Goal: Contribute content: Contribute content

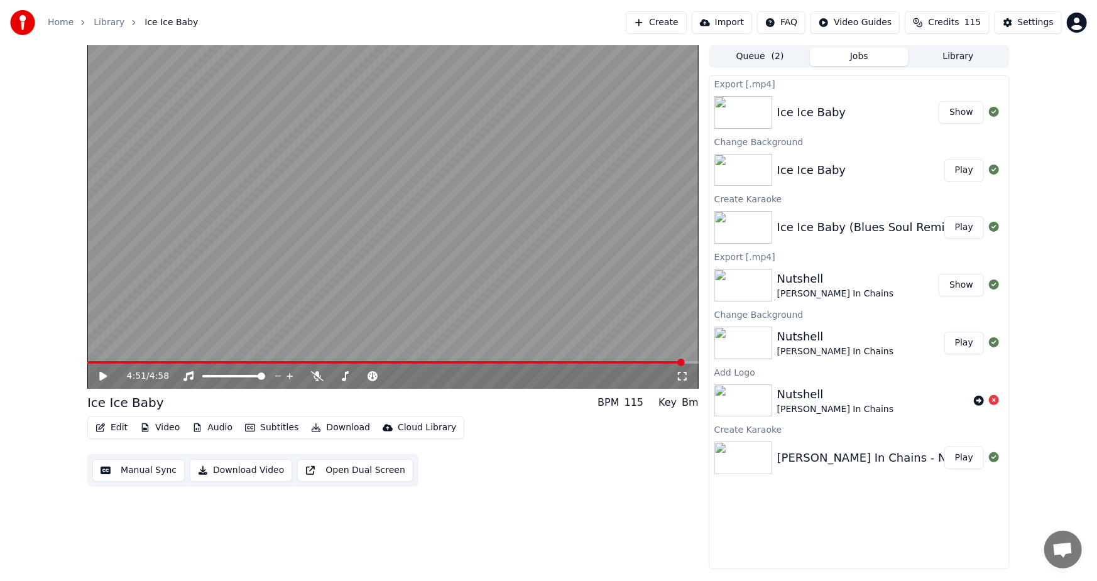
click at [681, 21] on button "Create" at bounding box center [656, 22] width 61 height 23
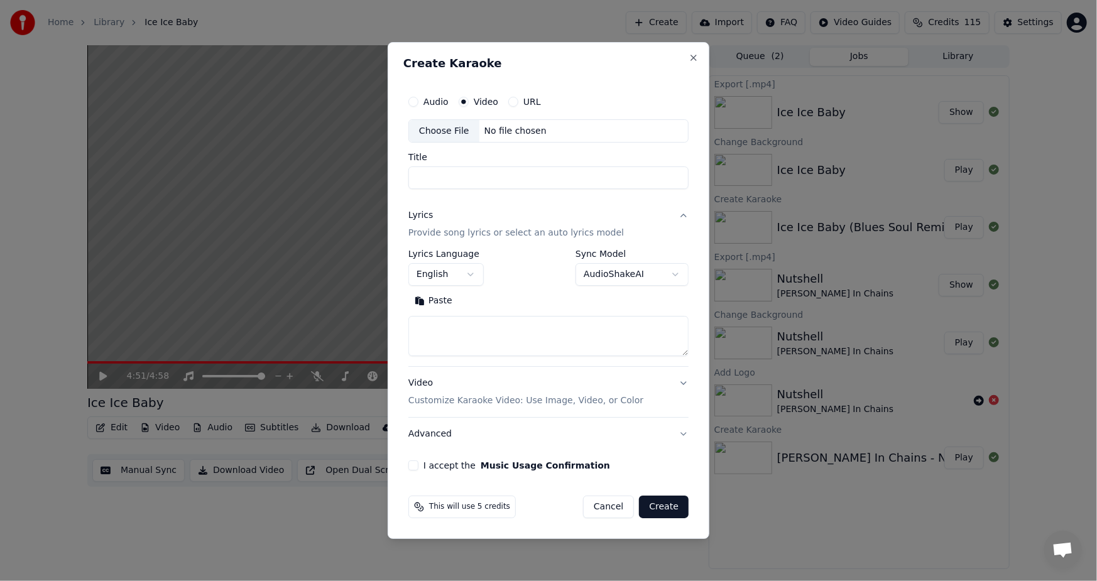
click at [440, 130] on div "Choose File" at bounding box center [444, 131] width 70 height 23
type input "**********"
click at [437, 305] on button "Paste" at bounding box center [433, 302] width 50 height 20
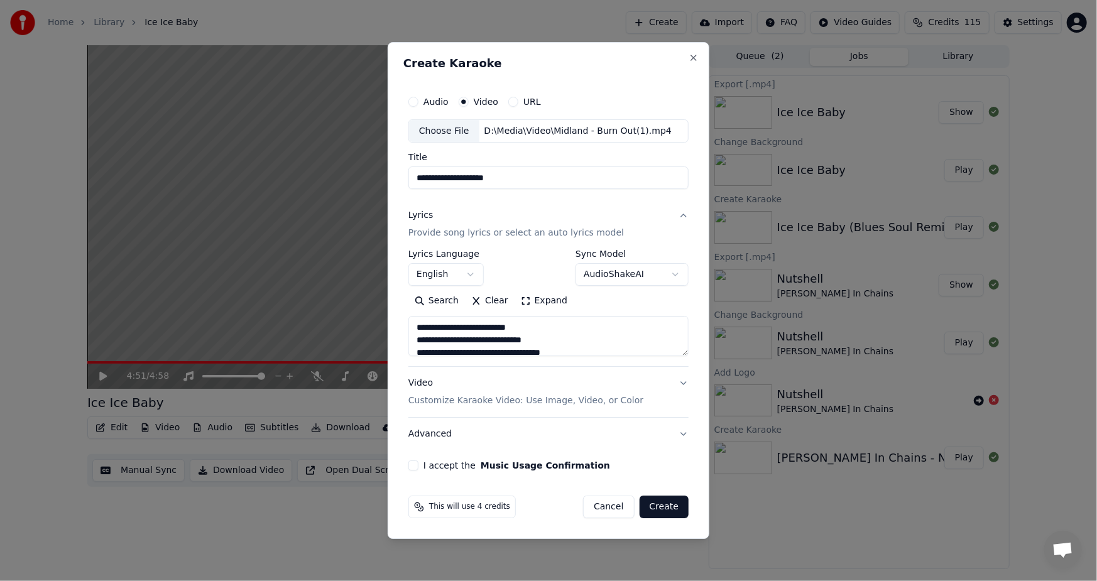
click at [414, 469] on button "I accept the Music Usage Confirmation" at bounding box center [413, 466] width 10 height 10
click at [659, 509] on button "Create" at bounding box center [665, 507] width 50 height 23
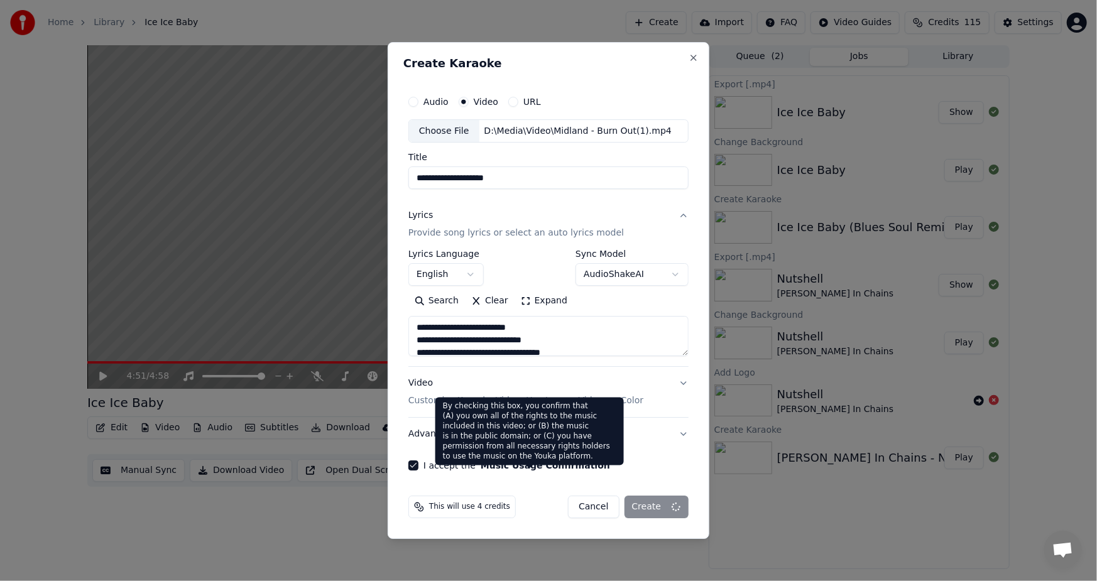
type textarea "**********"
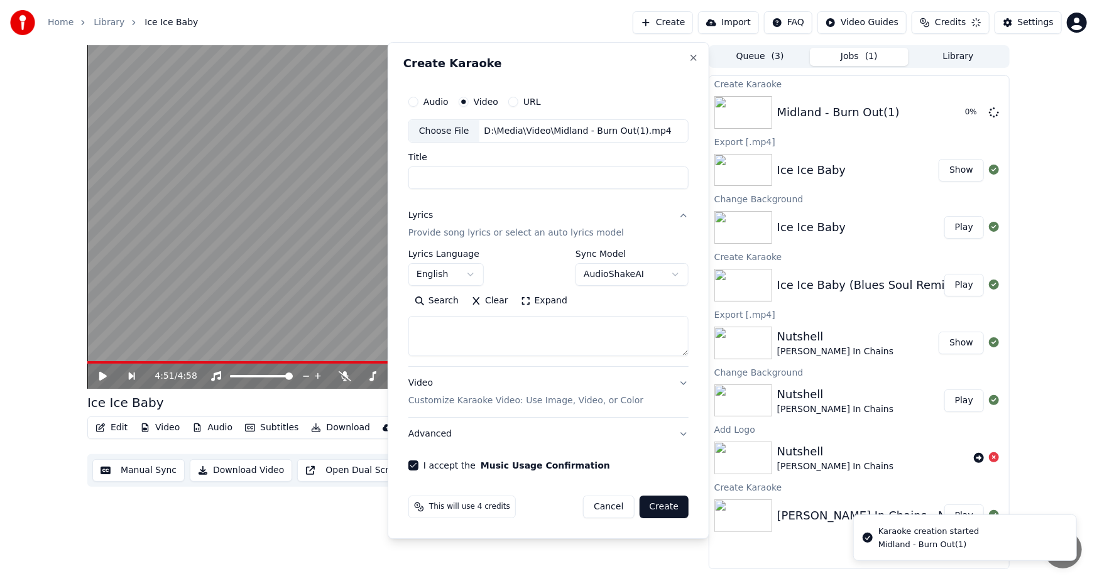
select select
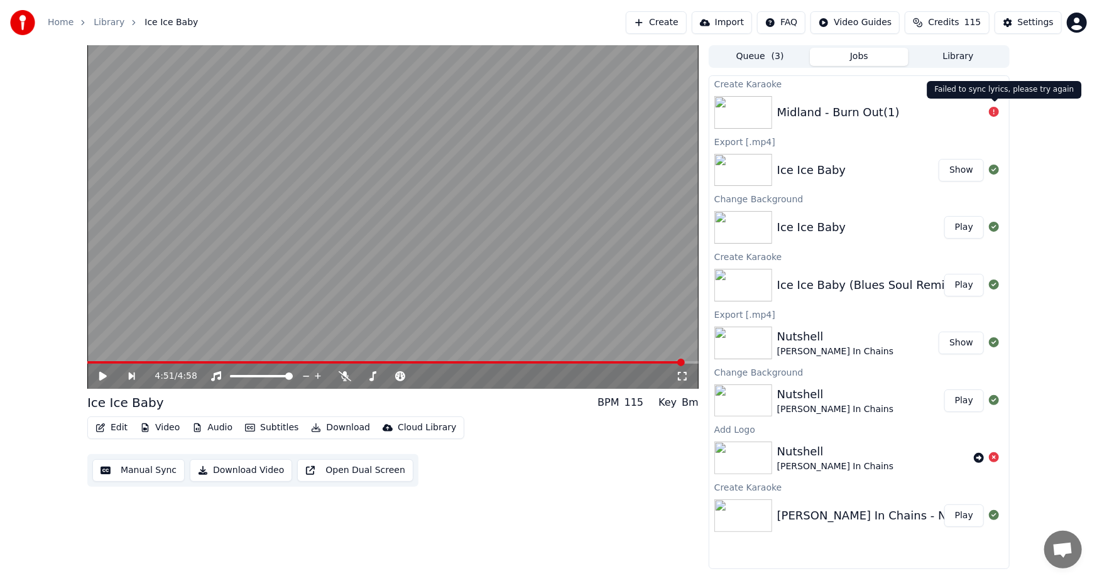
click at [993, 113] on icon at bounding box center [994, 112] width 10 height 10
click at [201, 427] on button "Audio" at bounding box center [212, 428] width 50 height 18
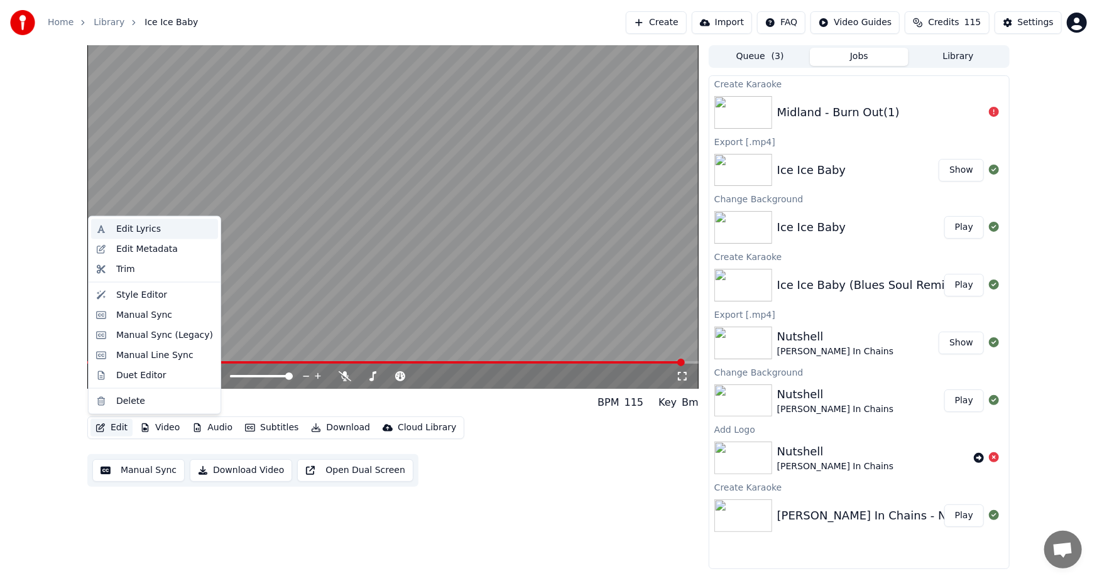
click at [132, 226] on div "Edit Lyrics" at bounding box center [138, 229] width 45 height 13
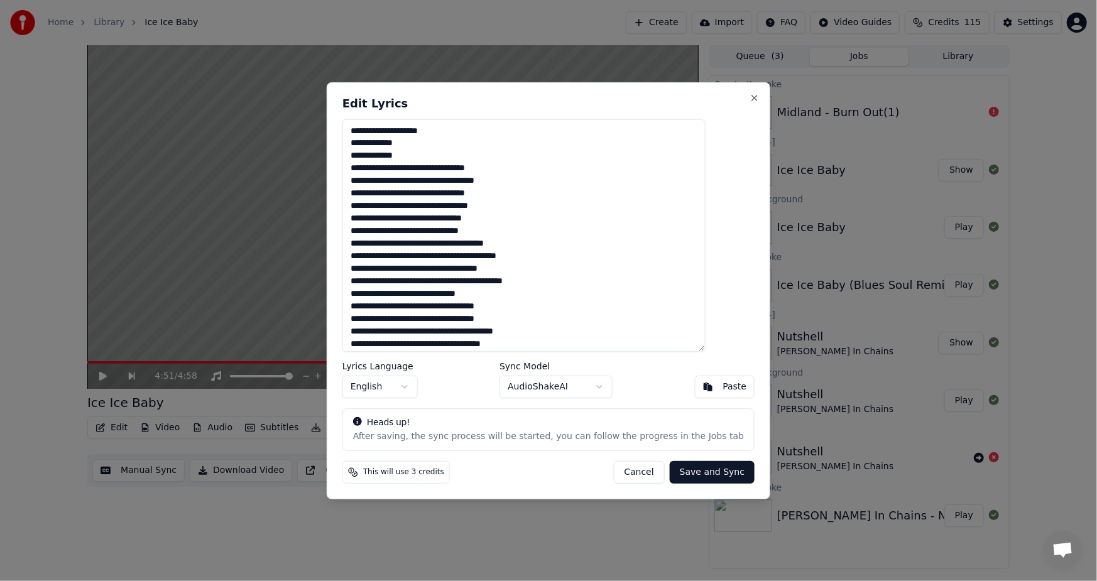
click at [627, 473] on button "Cancel" at bounding box center [638, 472] width 51 height 23
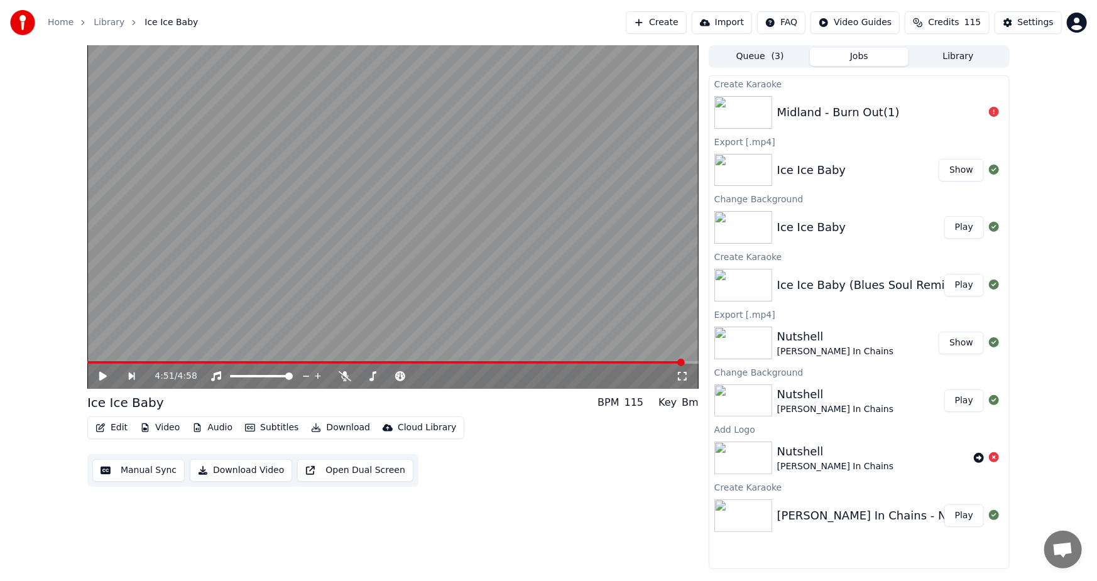
click at [760, 109] on img at bounding box center [744, 112] width 58 height 33
click at [956, 62] on button "Library" at bounding box center [958, 57] width 99 height 18
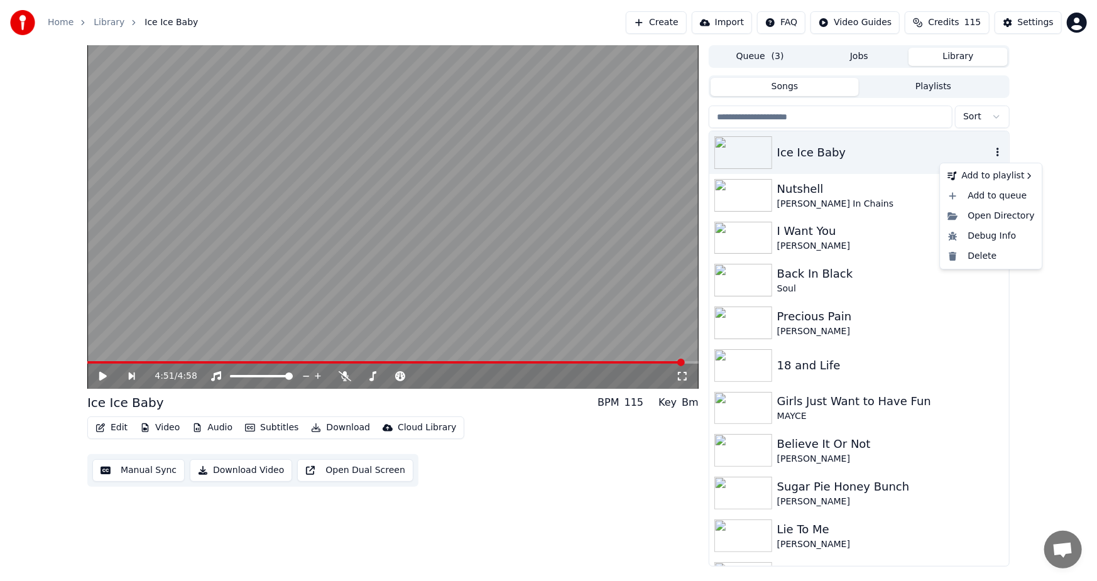
click at [992, 151] on icon "button" at bounding box center [998, 152] width 13 height 10
click at [974, 257] on div "Delete" at bounding box center [991, 256] width 97 height 20
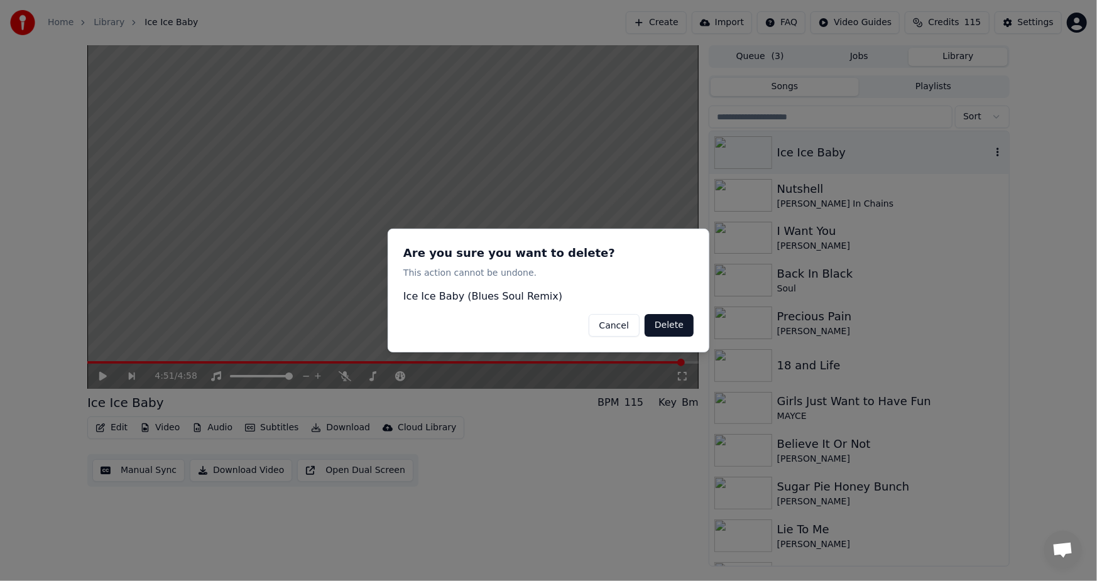
click at [664, 327] on button "Delete" at bounding box center [669, 325] width 49 height 23
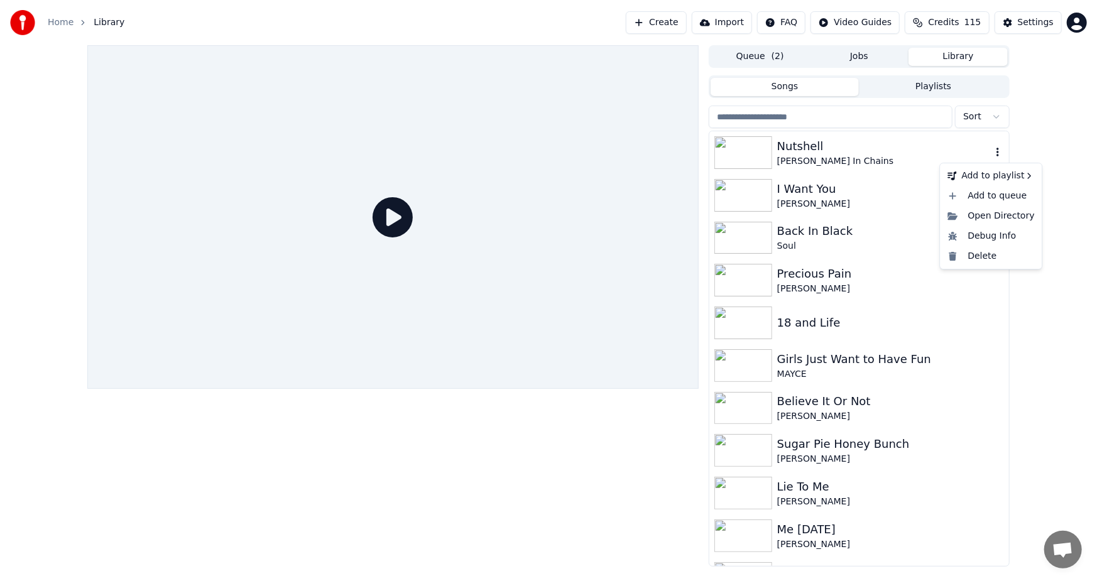
click at [992, 146] on button "button" at bounding box center [998, 152] width 13 height 15
click at [988, 252] on div "Delete" at bounding box center [991, 256] width 97 height 20
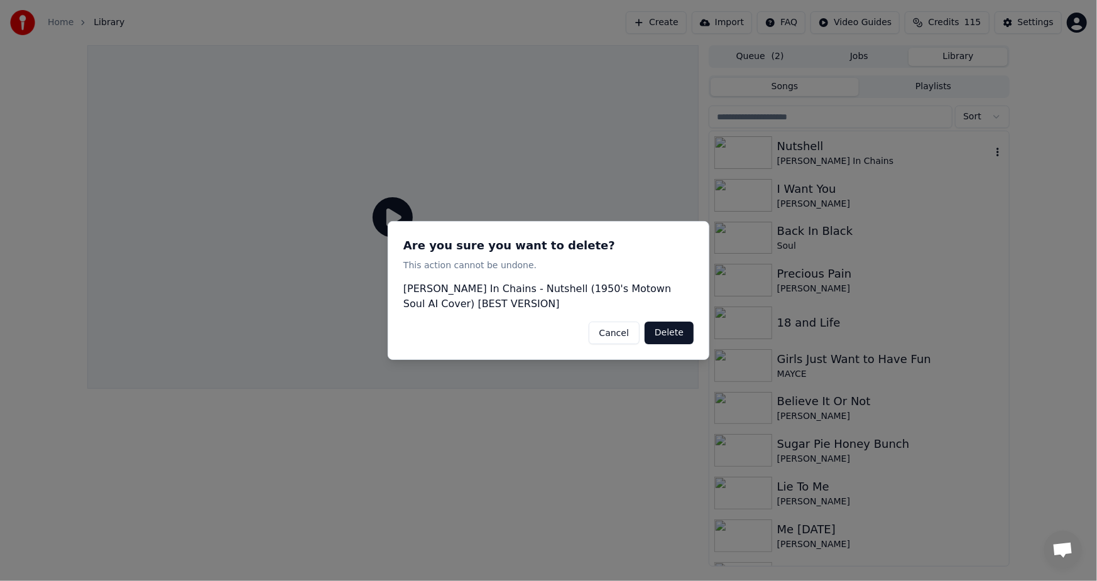
click at [673, 339] on button "Delete" at bounding box center [669, 333] width 49 height 23
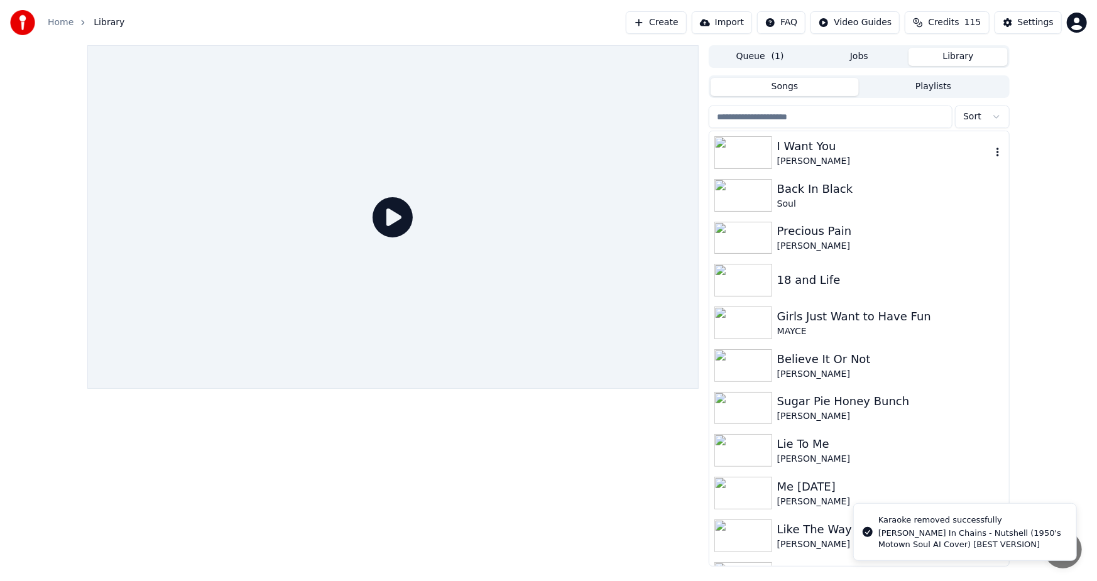
click at [823, 155] on div "[PERSON_NAME]" at bounding box center [884, 161] width 214 height 13
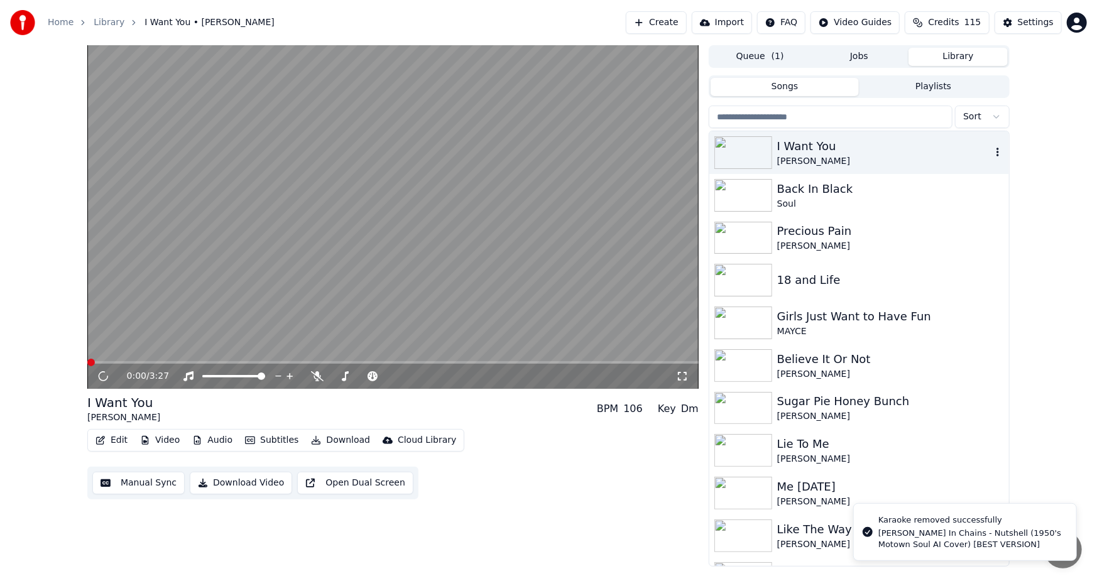
click at [992, 153] on icon "button" at bounding box center [998, 152] width 13 height 10
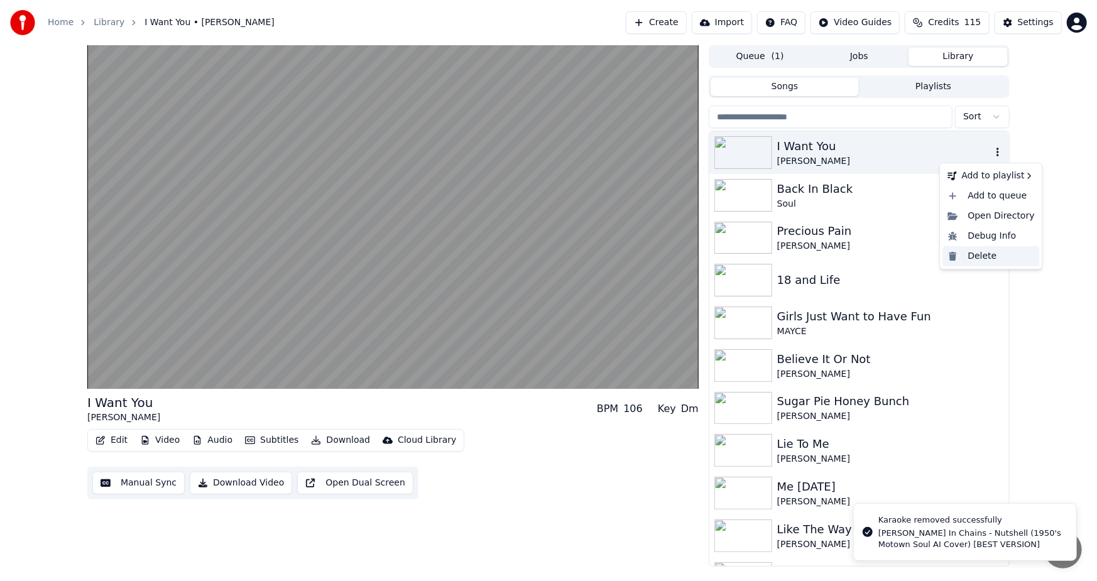
click at [968, 254] on div "Delete" at bounding box center [991, 256] width 97 height 20
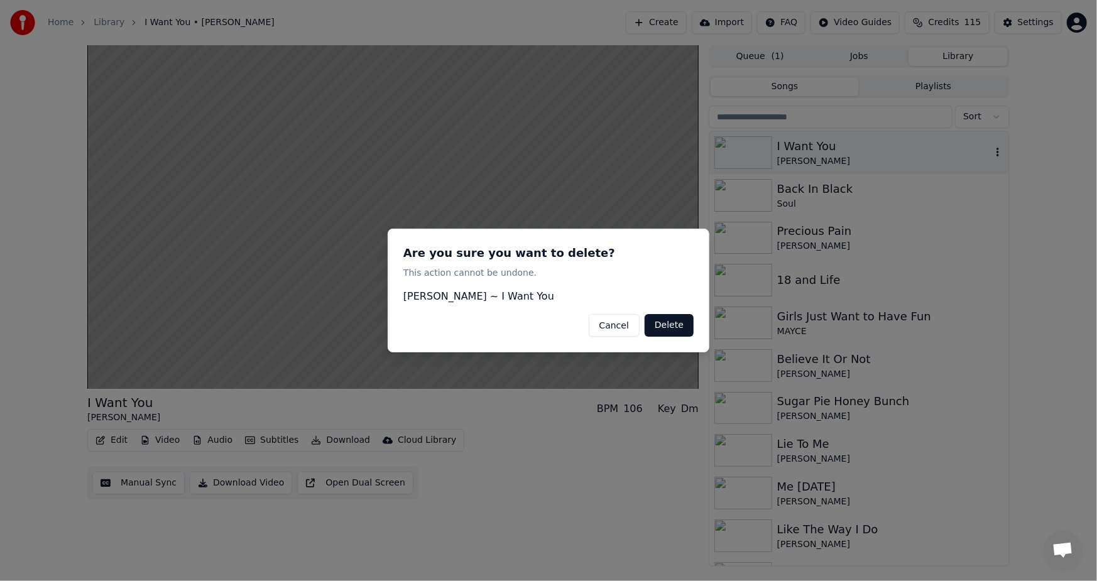
click at [662, 326] on button "Delete" at bounding box center [669, 325] width 49 height 23
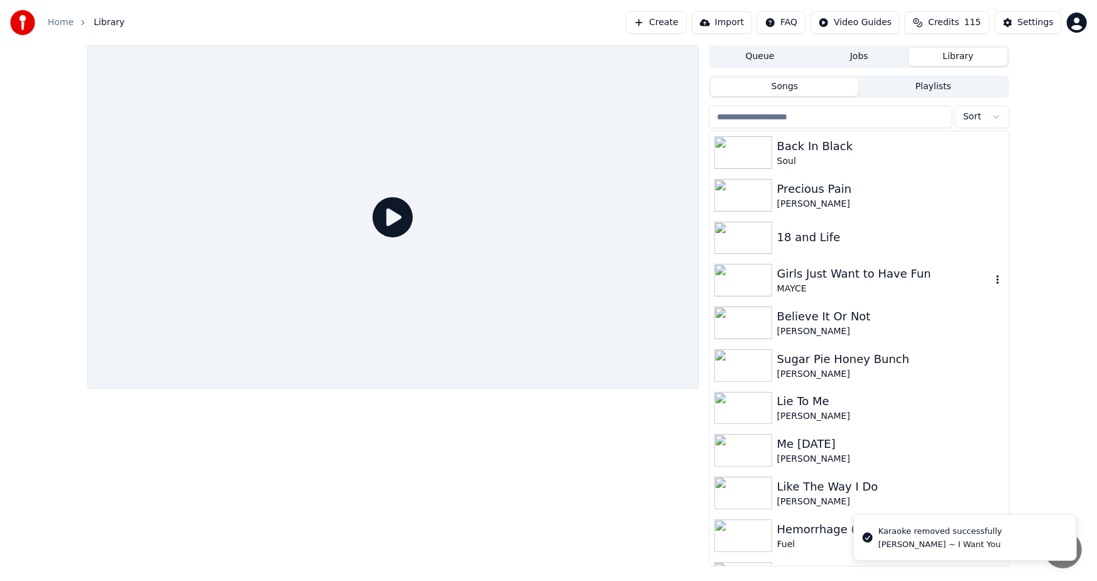
click at [880, 276] on div "Girls Just Want to Have Fun" at bounding box center [884, 274] width 214 height 18
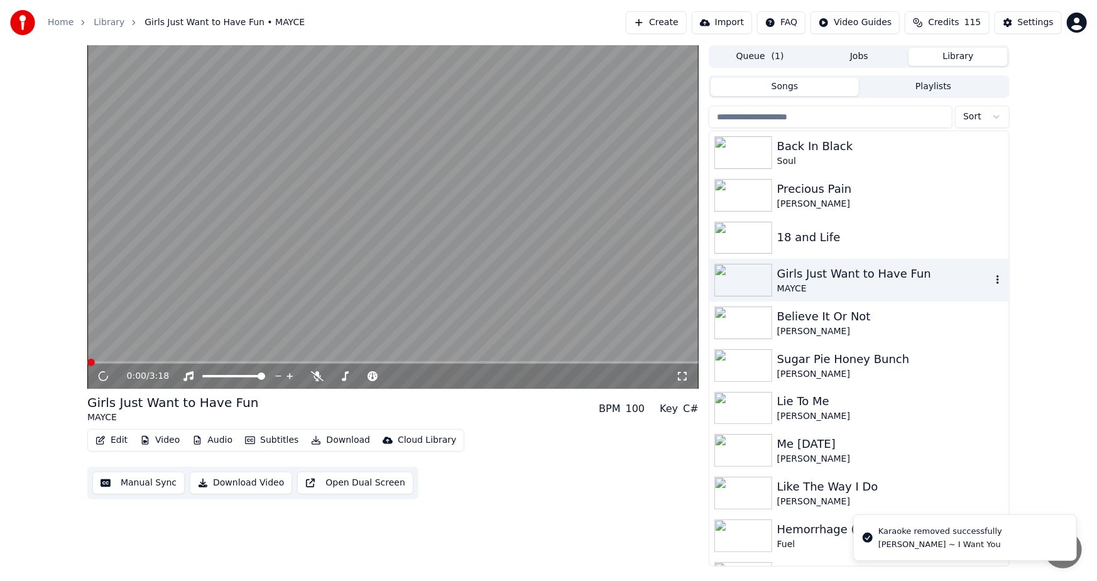
click at [997, 280] on icon "button" at bounding box center [998, 279] width 3 height 9
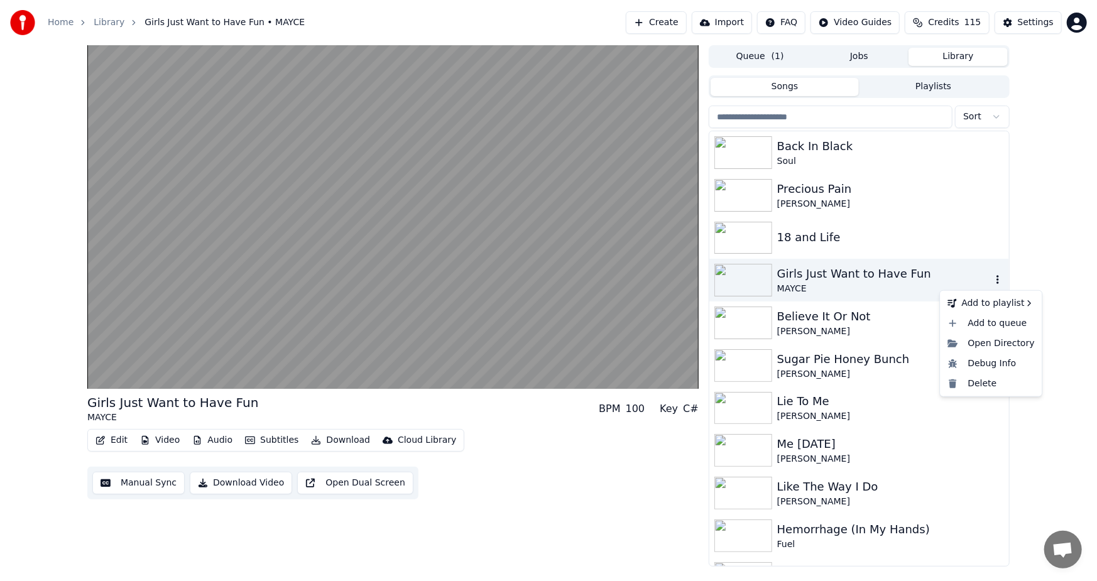
click at [992, 279] on icon "button" at bounding box center [998, 280] width 13 height 10
click at [978, 380] on div "Delete" at bounding box center [991, 384] width 97 height 20
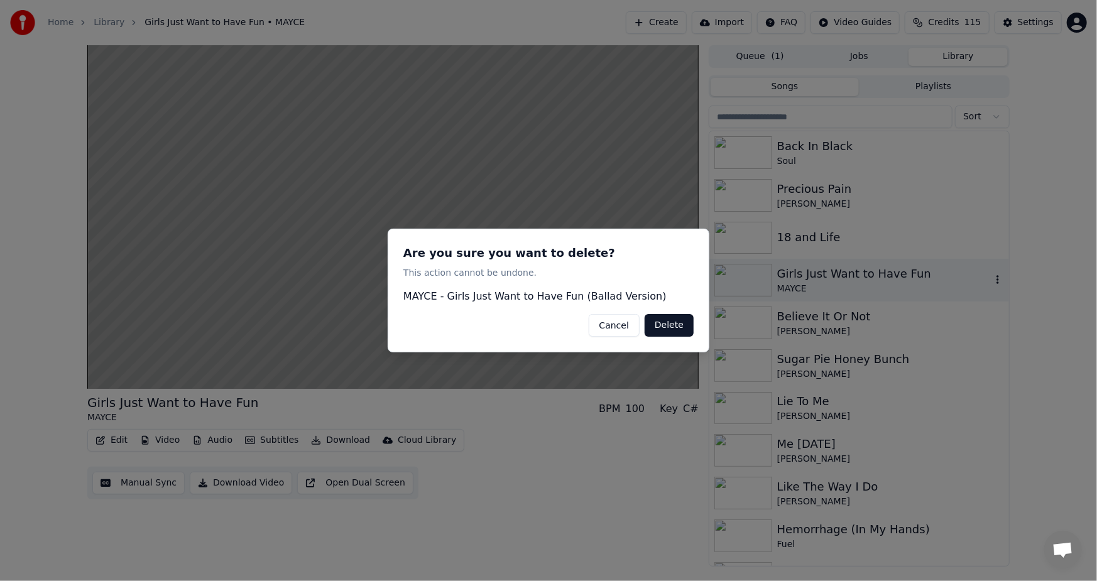
click at [659, 332] on button "Delete" at bounding box center [669, 325] width 49 height 23
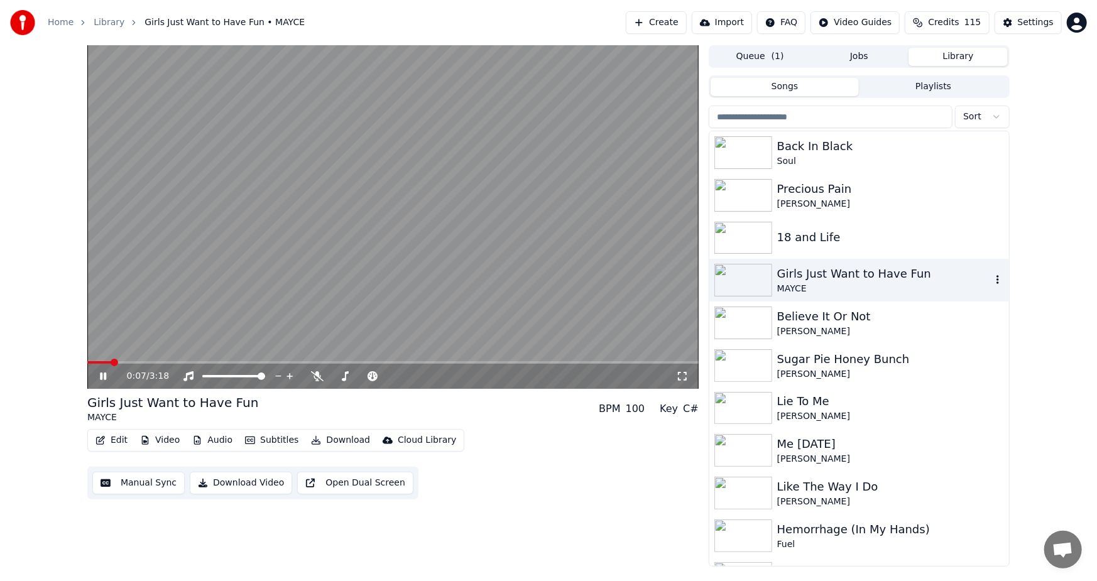
click at [992, 278] on icon "button" at bounding box center [998, 280] width 13 height 10
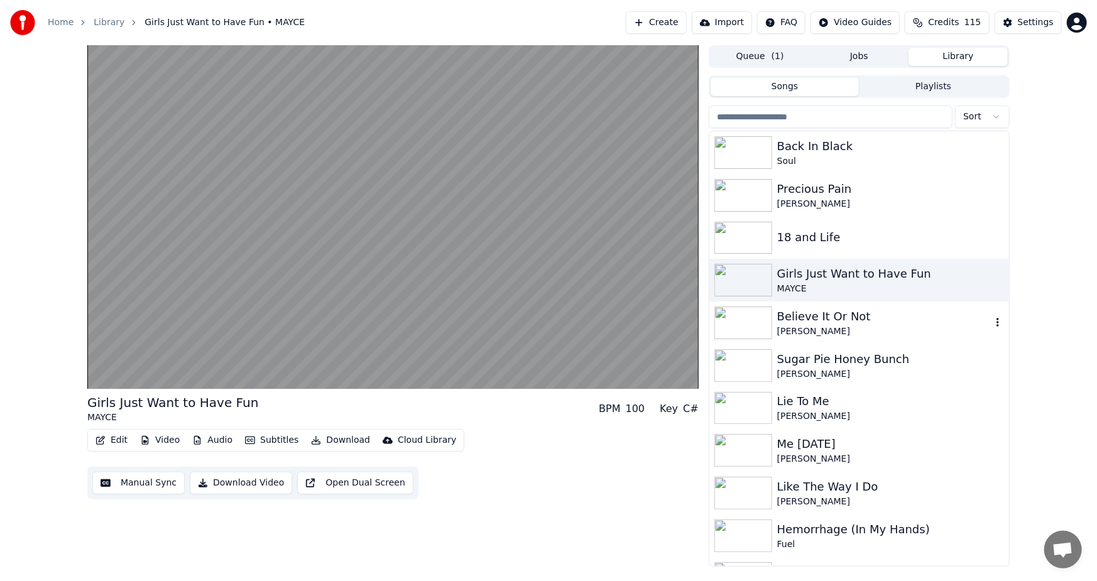
click at [875, 308] on div "Believe It Or Not" at bounding box center [884, 317] width 214 height 18
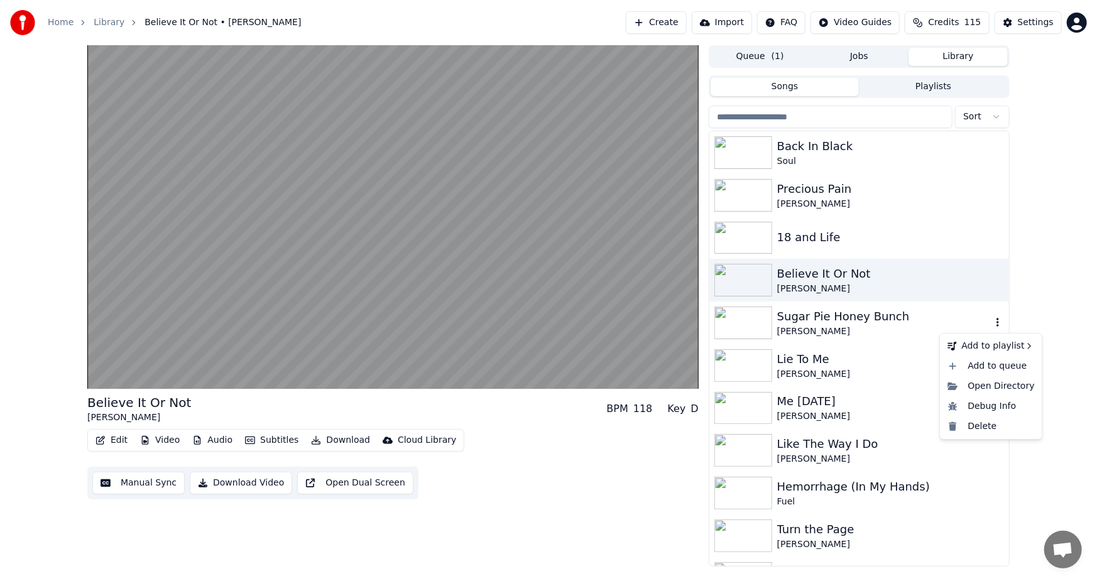
click at [992, 319] on icon "button" at bounding box center [998, 322] width 13 height 10
click at [985, 427] on div "Delete" at bounding box center [991, 427] width 97 height 20
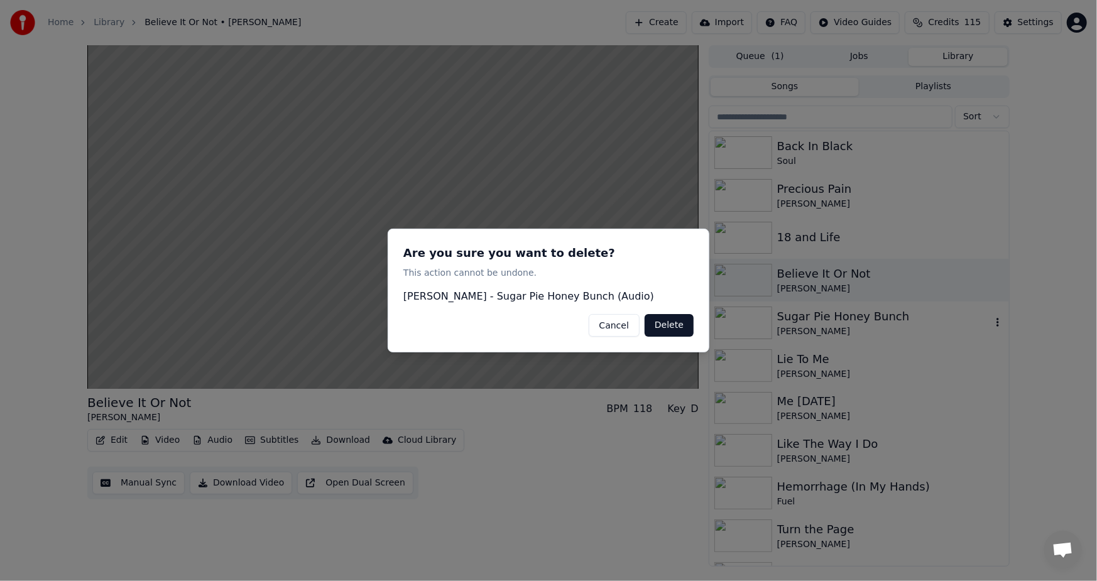
click at [672, 329] on button "Delete" at bounding box center [669, 325] width 49 height 23
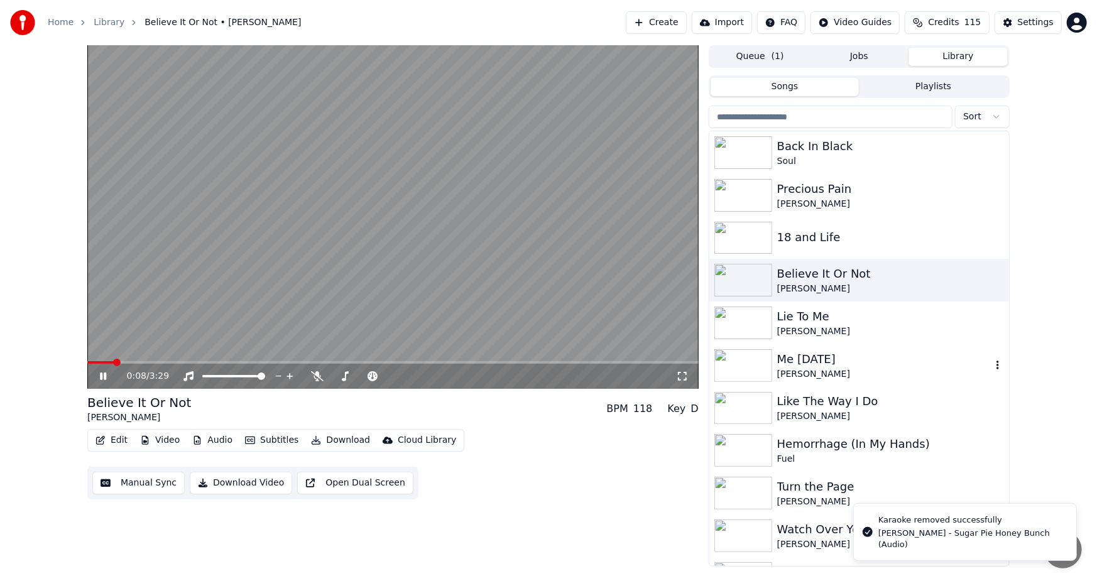
click at [992, 364] on icon "button" at bounding box center [998, 365] width 13 height 10
click at [983, 471] on div "Delete" at bounding box center [991, 469] width 97 height 20
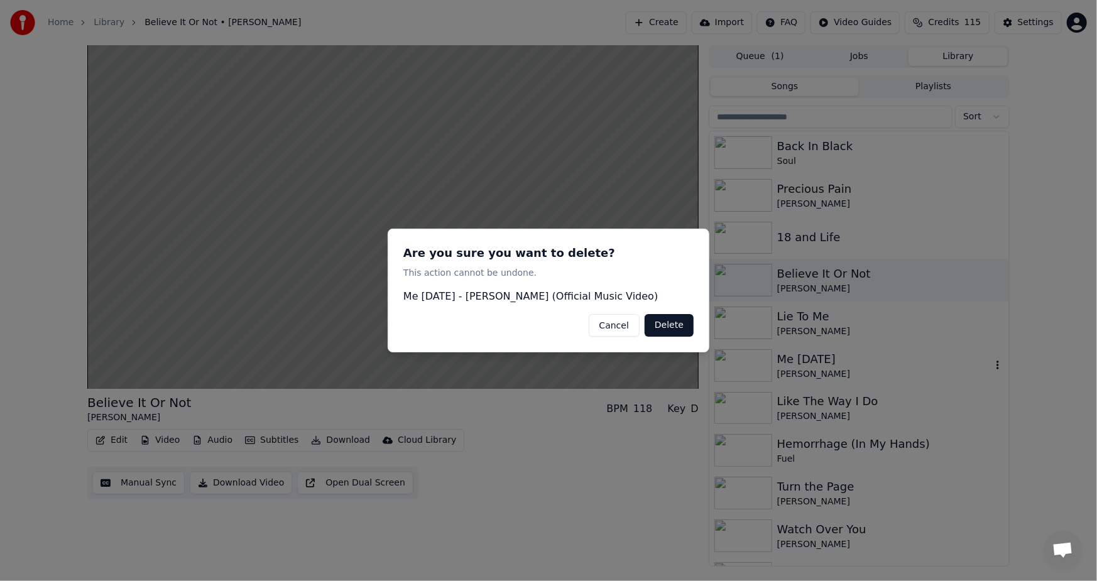
click at [666, 325] on button "Delete" at bounding box center [669, 325] width 49 height 23
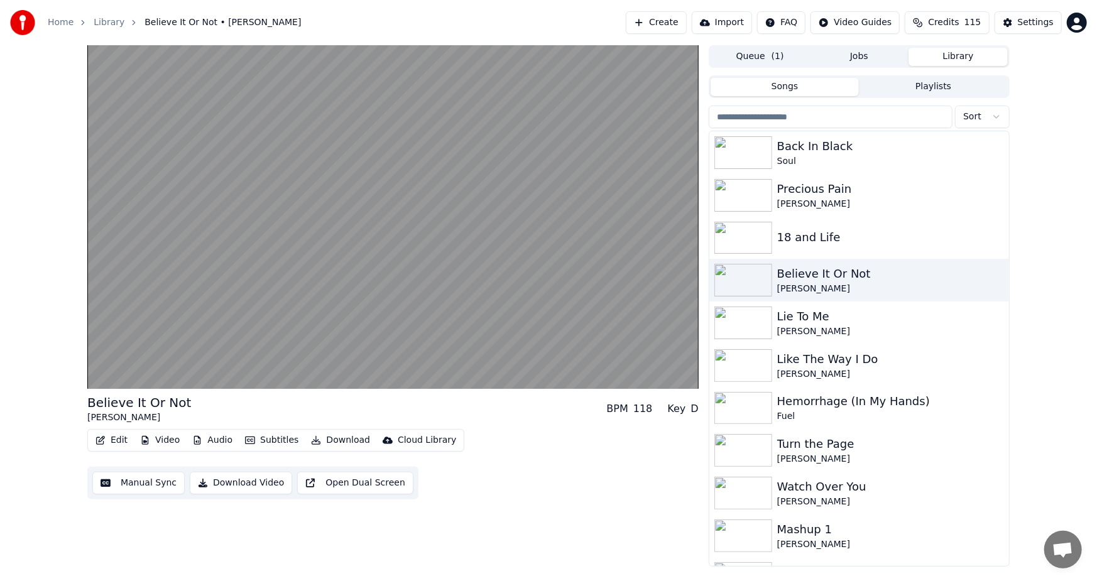
click at [677, 19] on button "Create" at bounding box center [656, 22] width 61 height 23
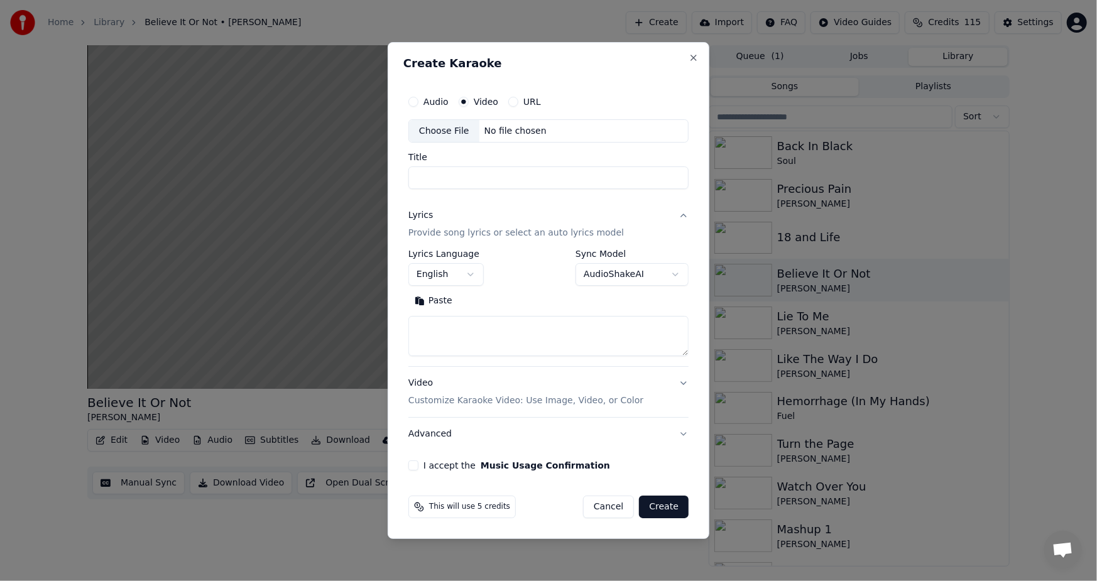
click at [589, 505] on div "This will use 5 credits Cancel Create" at bounding box center [548, 507] width 280 height 23
click at [601, 505] on button "Cancel" at bounding box center [608, 507] width 51 height 23
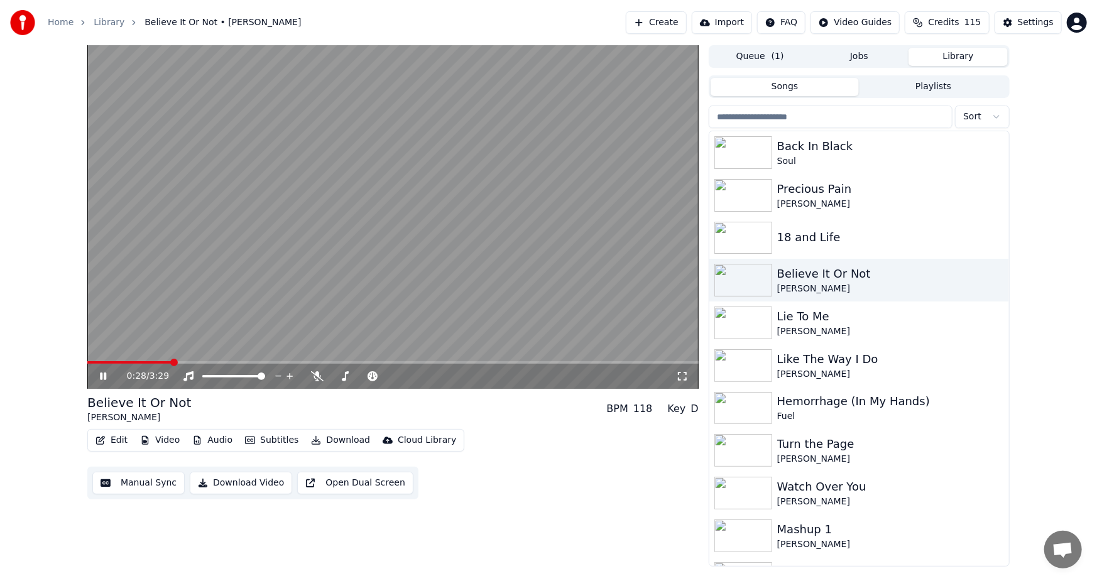
click at [104, 373] on icon at bounding box center [112, 376] width 30 height 10
click at [686, 18] on button "Create" at bounding box center [656, 22] width 61 height 23
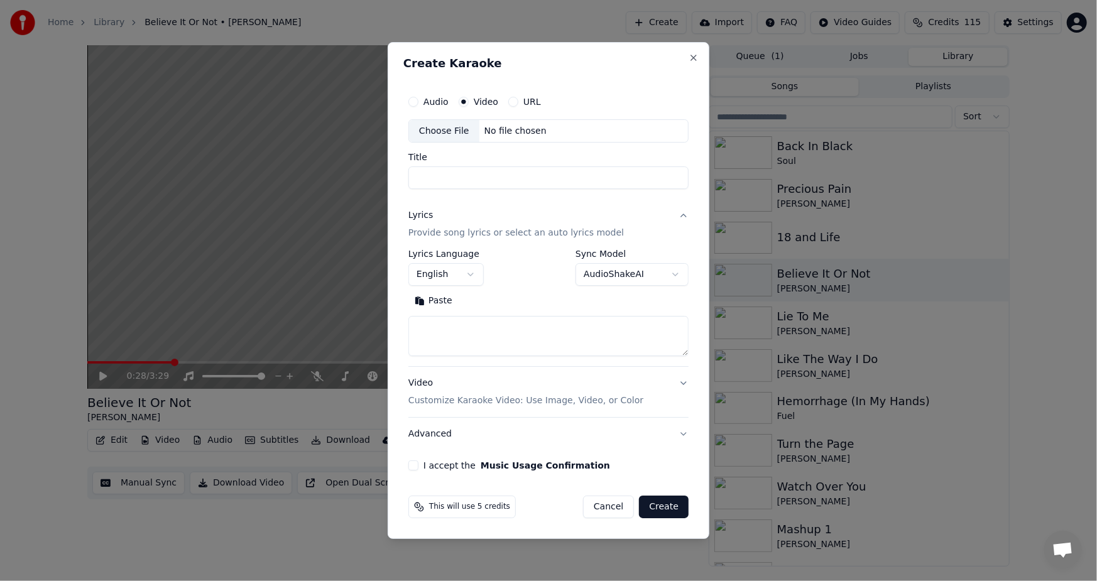
click at [469, 98] on div "Video" at bounding box center [479, 102] width 40 height 10
click at [434, 127] on div "Choose File" at bounding box center [444, 131] width 70 height 23
type input "**********"
click at [434, 300] on button "Paste" at bounding box center [433, 302] width 50 height 20
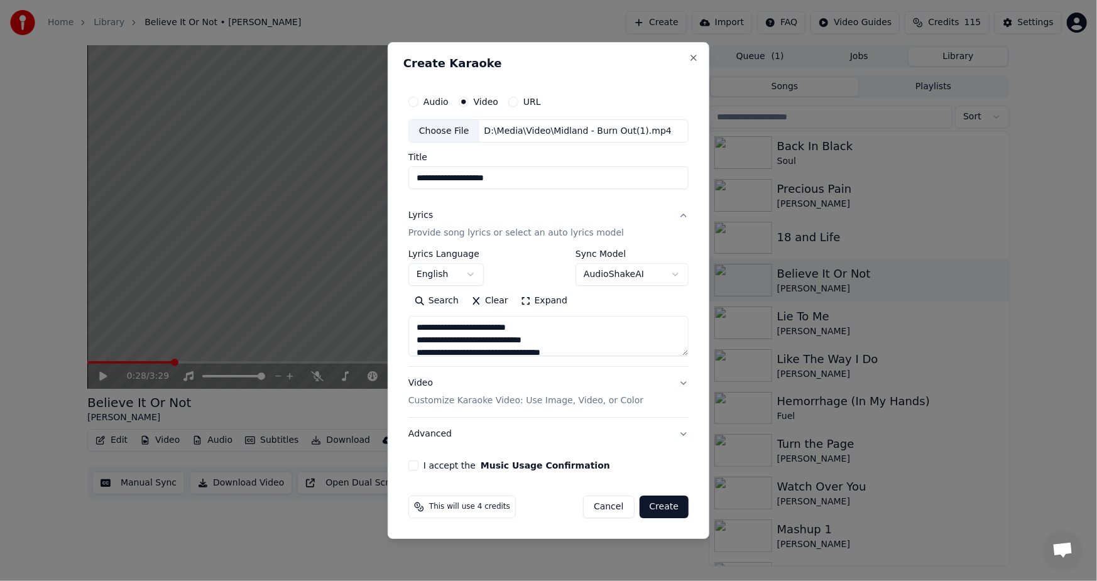
click at [413, 464] on button "I accept the Music Usage Confirmation" at bounding box center [413, 466] width 10 height 10
click at [665, 508] on button "Create" at bounding box center [665, 507] width 50 height 23
type textarea "**********"
select select
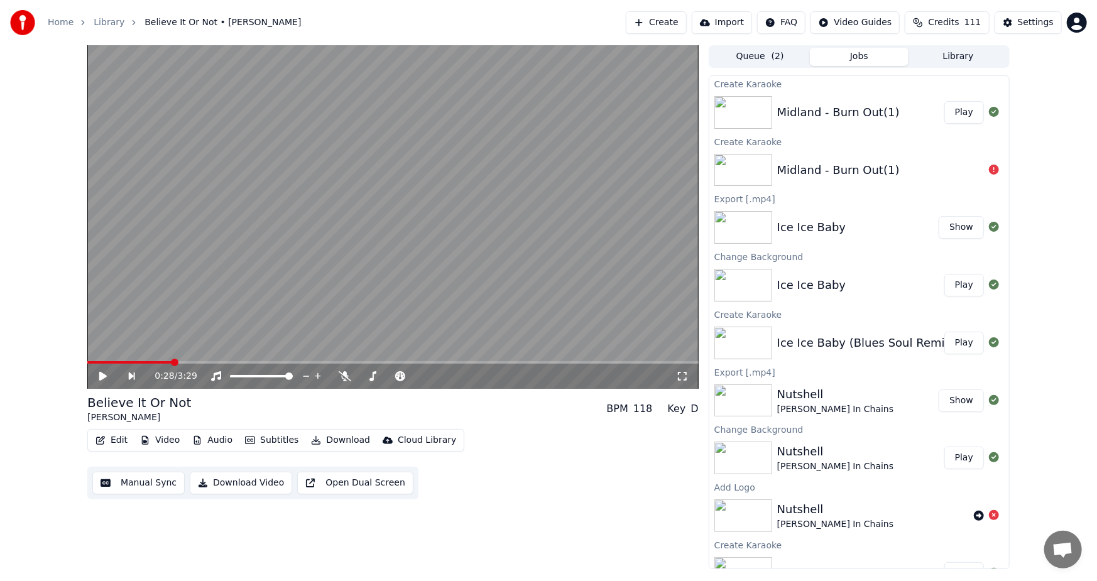
click at [955, 117] on button "Play" at bounding box center [965, 112] width 40 height 23
click at [255, 439] on button "Subtitles" at bounding box center [271, 441] width 63 height 18
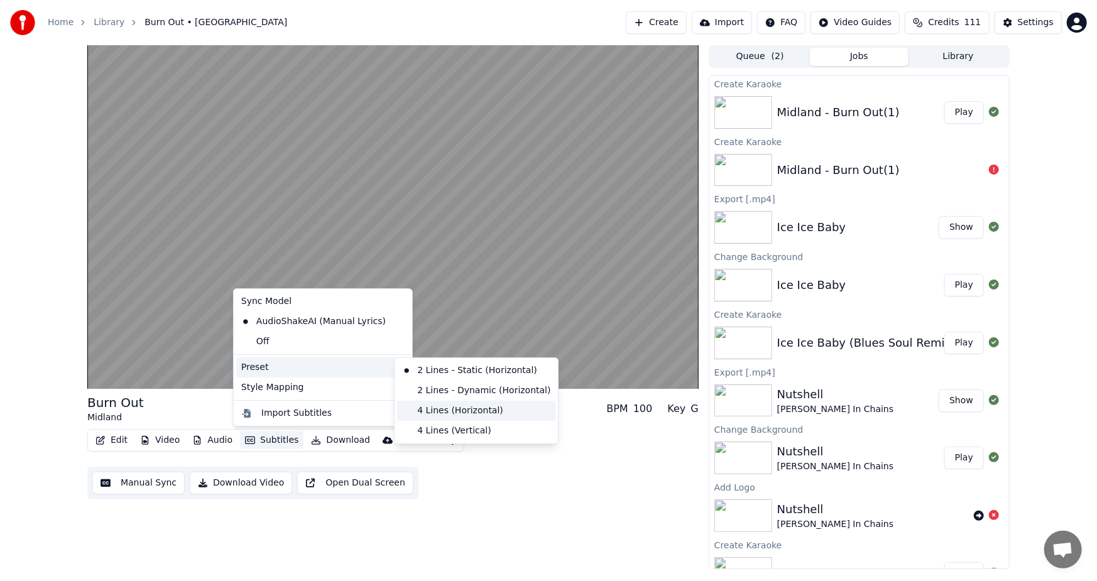
click at [458, 413] on div "4 Lines (Horizontal)" at bounding box center [476, 411] width 158 height 20
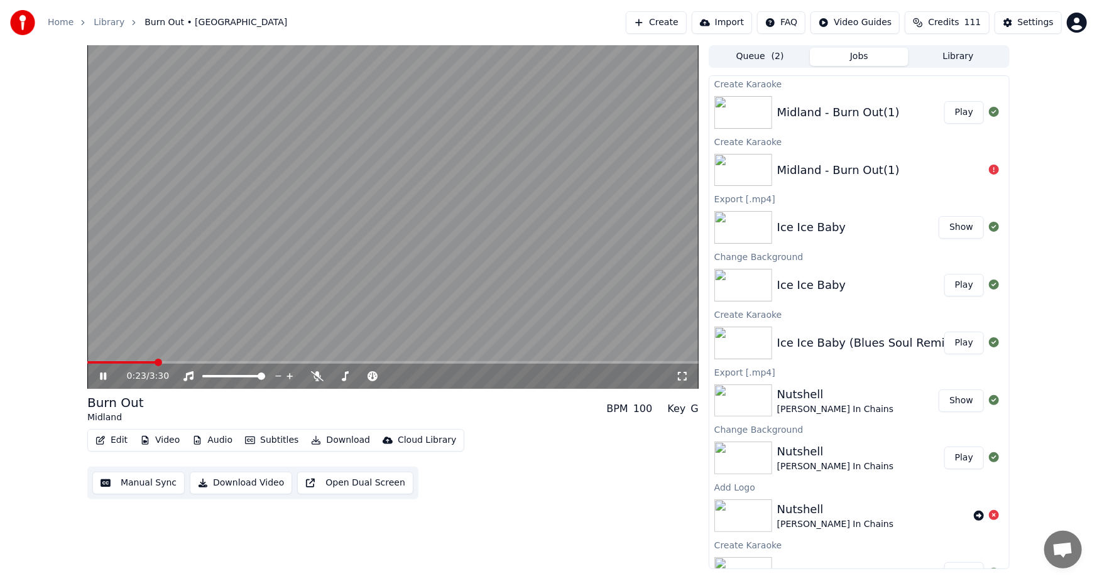
click at [104, 379] on icon at bounding box center [103, 377] width 6 height 8
click at [972, 57] on button "Library" at bounding box center [958, 57] width 99 height 18
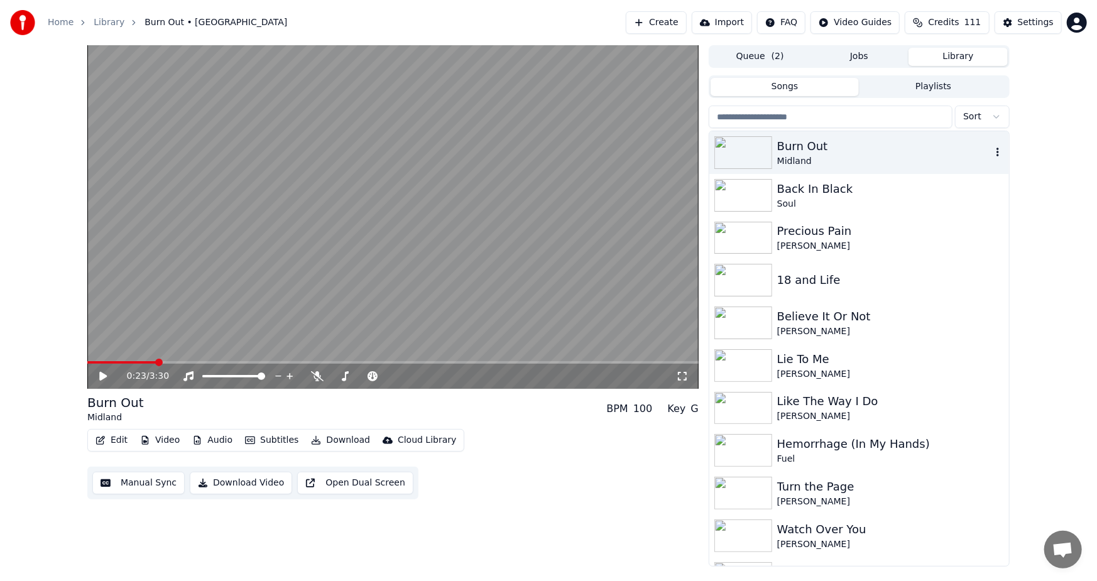
click at [992, 148] on icon "button" at bounding box center [998, 152] width 13 height 10
click at [978, 258] on div "Delete" at bounding box center [991, 256] width 97 height 20
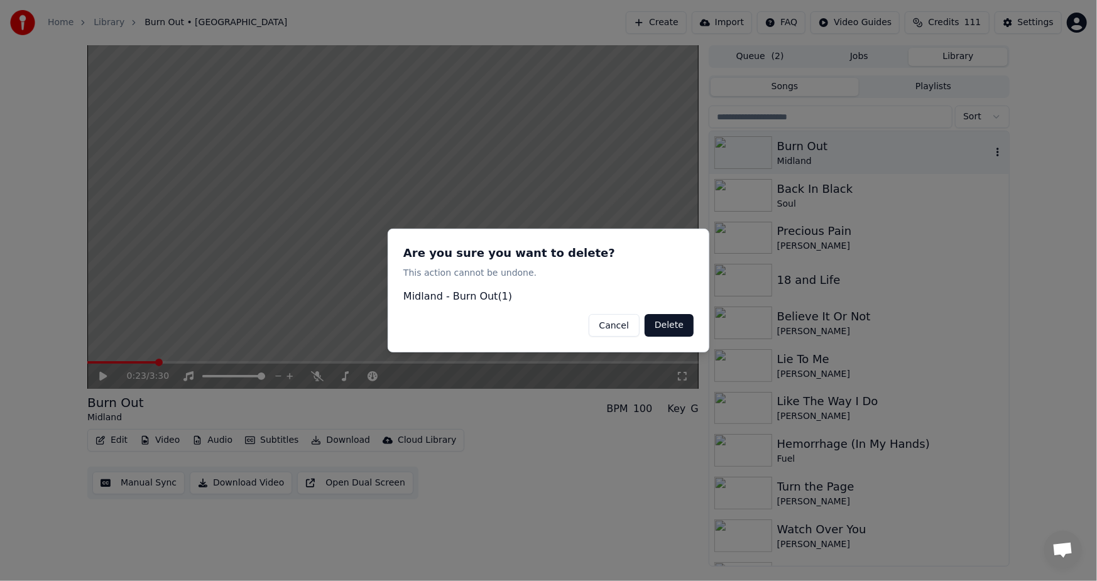
click at [681, 329] on button "Delete" at bounding box center [669, 325] width 49 height 23
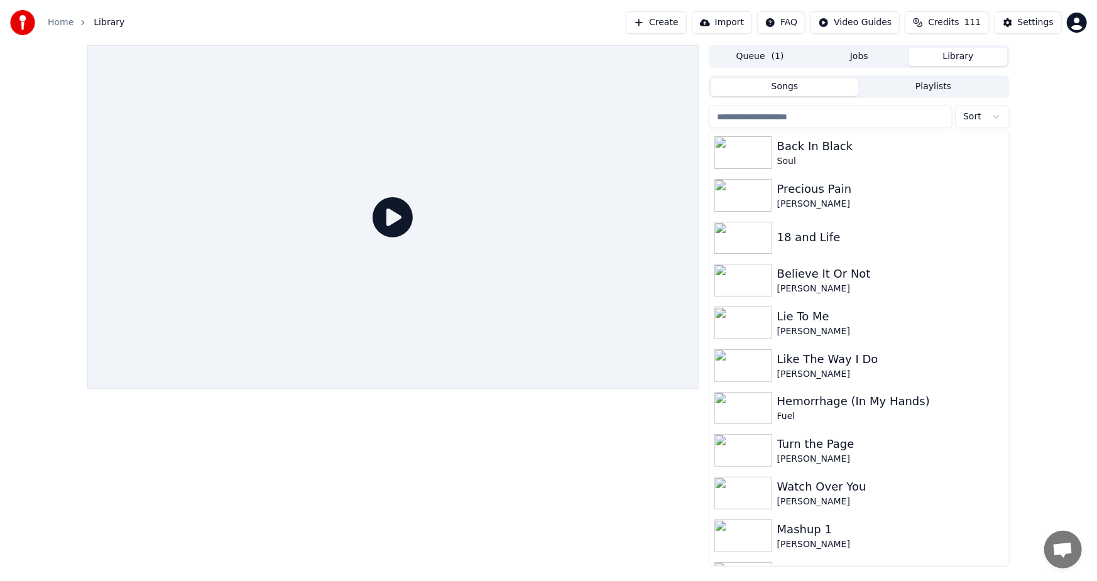
click at [677, 24] on button "Create" at bounding box center [656, 22] width 61 height 23
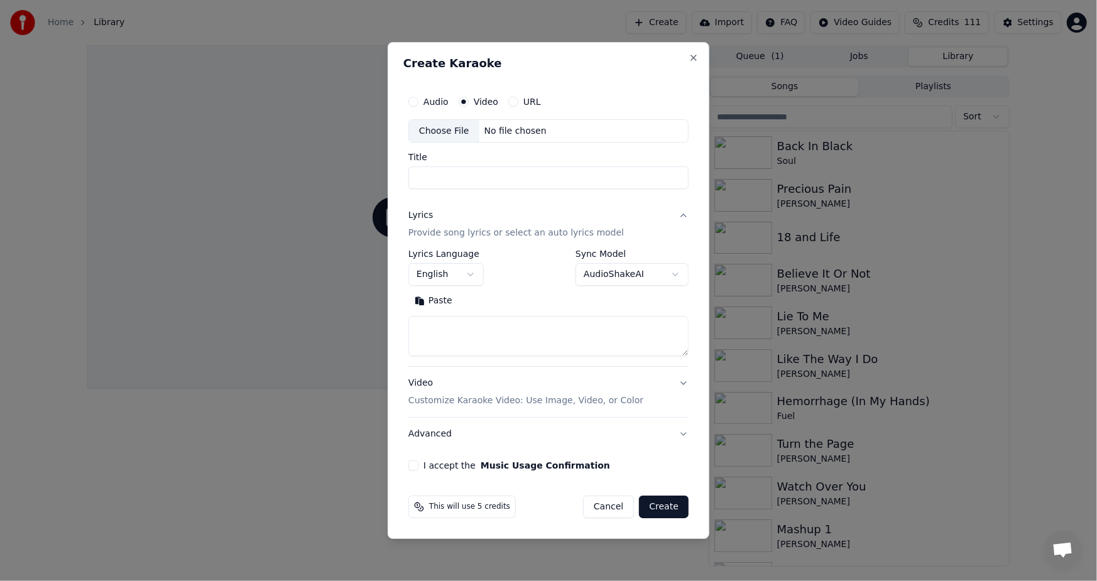
click at [440, 131] on div "Choose File" at bounding box center [444, 131] width 70 height 23
type input "**********"
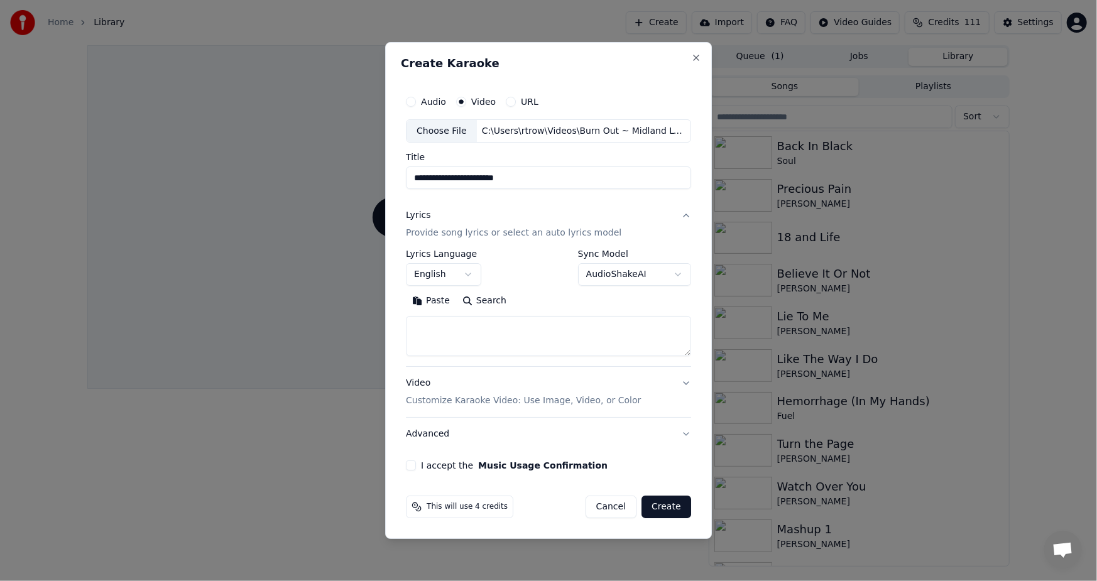
click at [437, 304] on button "Paste" at bounding box center [431, 302] width 50 height 20
type textarea "**********"
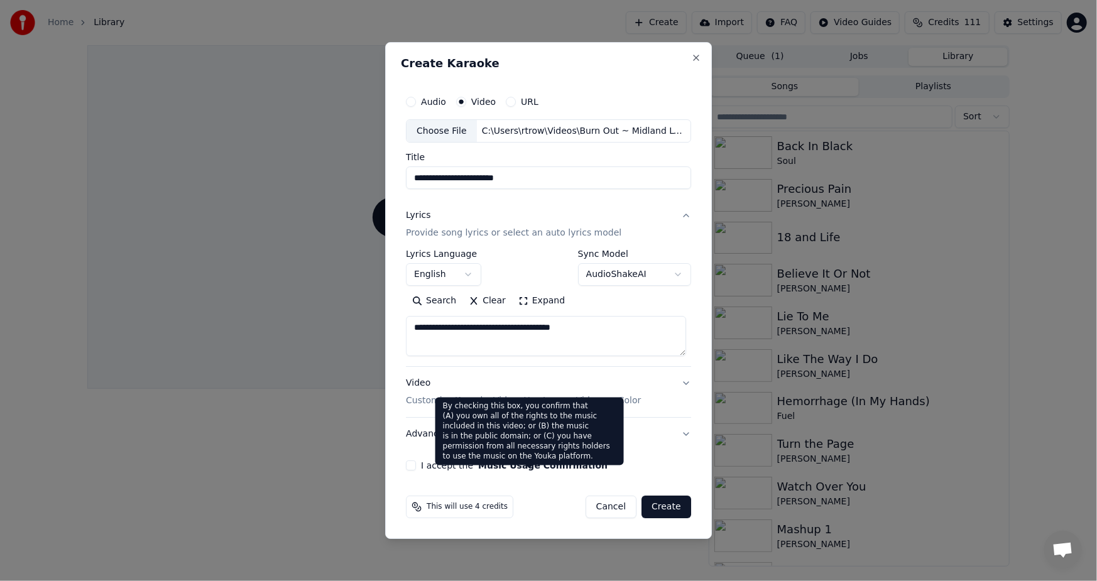
click at [481, 468] on button "Music Usage Confirmation" at bounding box center [542, 465] width 129 height 9
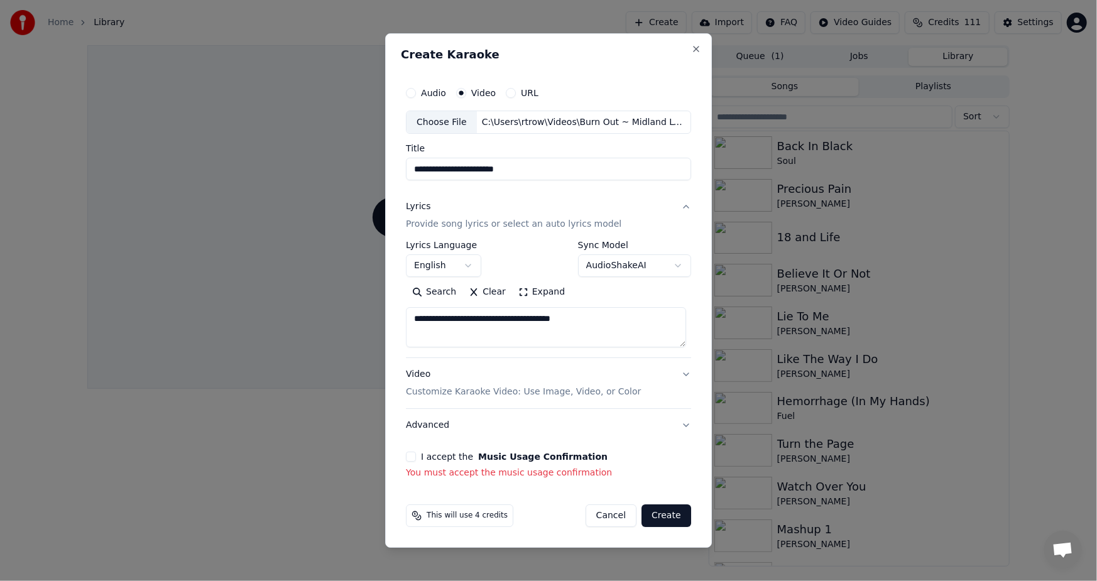
click at [445, 452] on label "I accept the Music Usage Confirmation" at bounding box center [514, 456] width 187 height 9
click at [416, 452] on button "I accept the Music Usage Confirmation" at bounding box center [411, 457] width 10 height 10
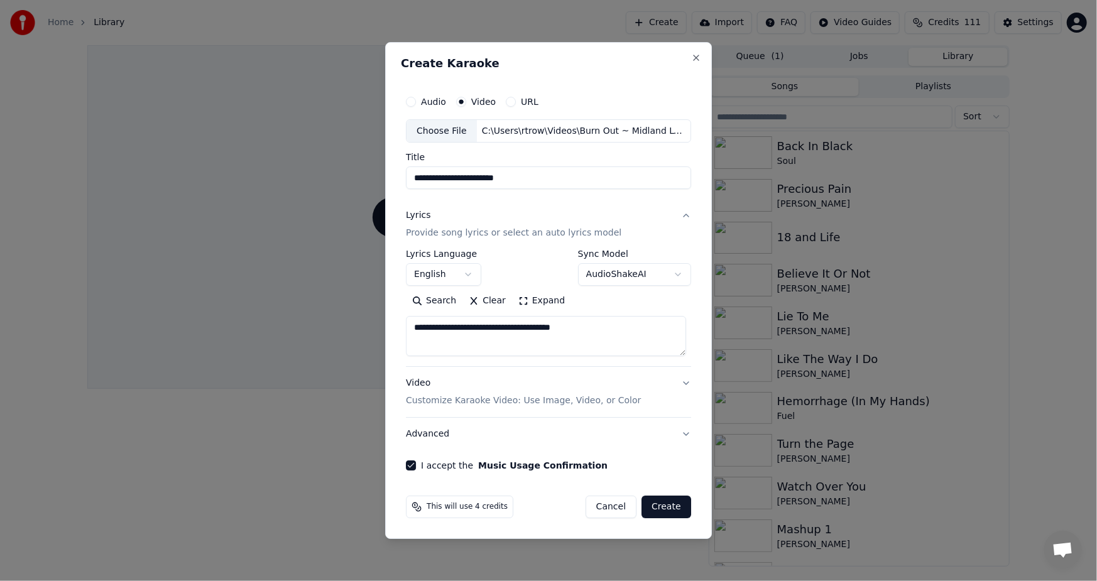
click at [666, 507] on button "Create" at bounding box center [667, 507] width 50 height 23
select select
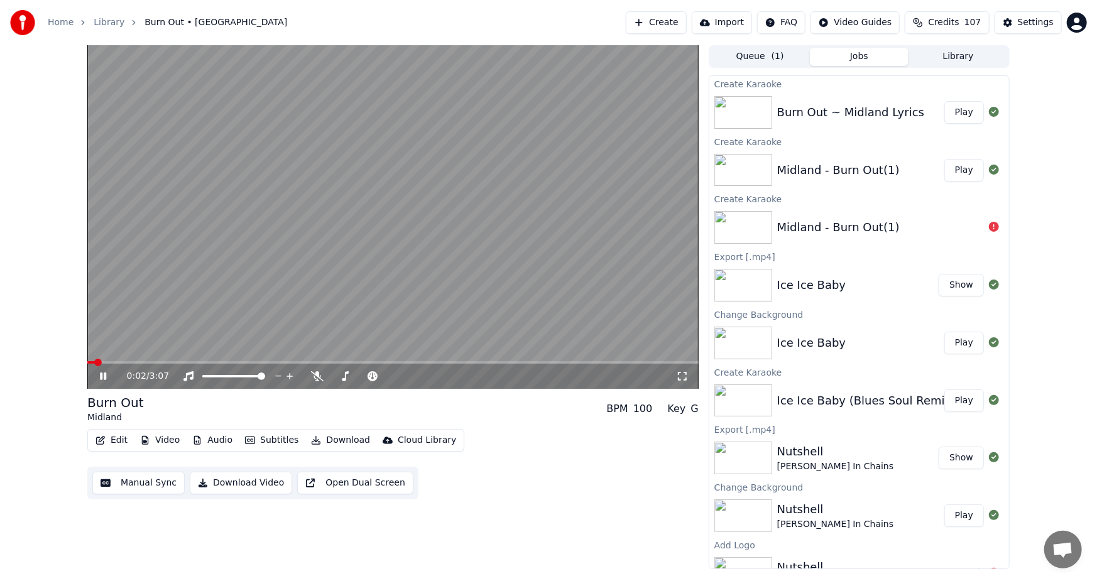
click at [958, 112] on button "Play" at bounding box center [965, 112] width 40 height 23
click at [143, 363] on span at bounding box center [392, 362] width 611 height 3
click at [277, 361] on span at bounding box center [392, 362] width 611 height 3
